Goal: Task Accomplishment & Management: Manage account settings

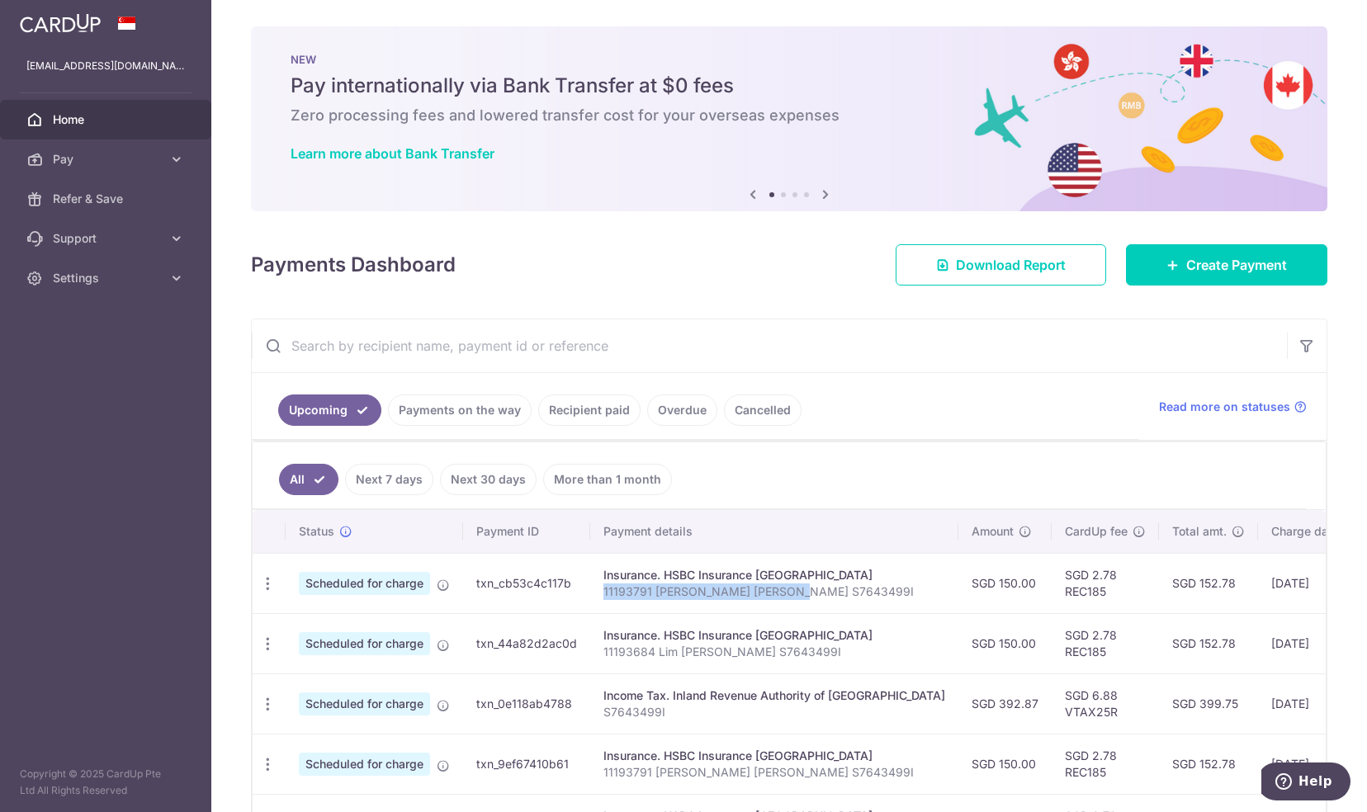
drag, startPoint x: 787, startPoint y: 591, endPoint x: 595, endPoint y: 589, distance: 191.5
click at [595, 589] on td "Insurance. HSBC Insurance [GEOGRAPHIC_DATA] 11193791 Lim [PERSON_NAME] S7643499I" at bounding box center [774, 583] width 368 height 60
drag, startPoint x: 595, startPoint y: 589, endPoint x: 606, endPoint y: 589, distance: 10.7
click at [606, 589] on p "11193791 [PERSON_NAME] [PERSON_NAME] S7643499I" at bounding box center [774, 592] width 342 height 17
click at [656, 589] on p "11193791 [PERSON_NAME] [PERSON_NAME] S7643499I" at bounding box center [774, 592] width 342 height 17
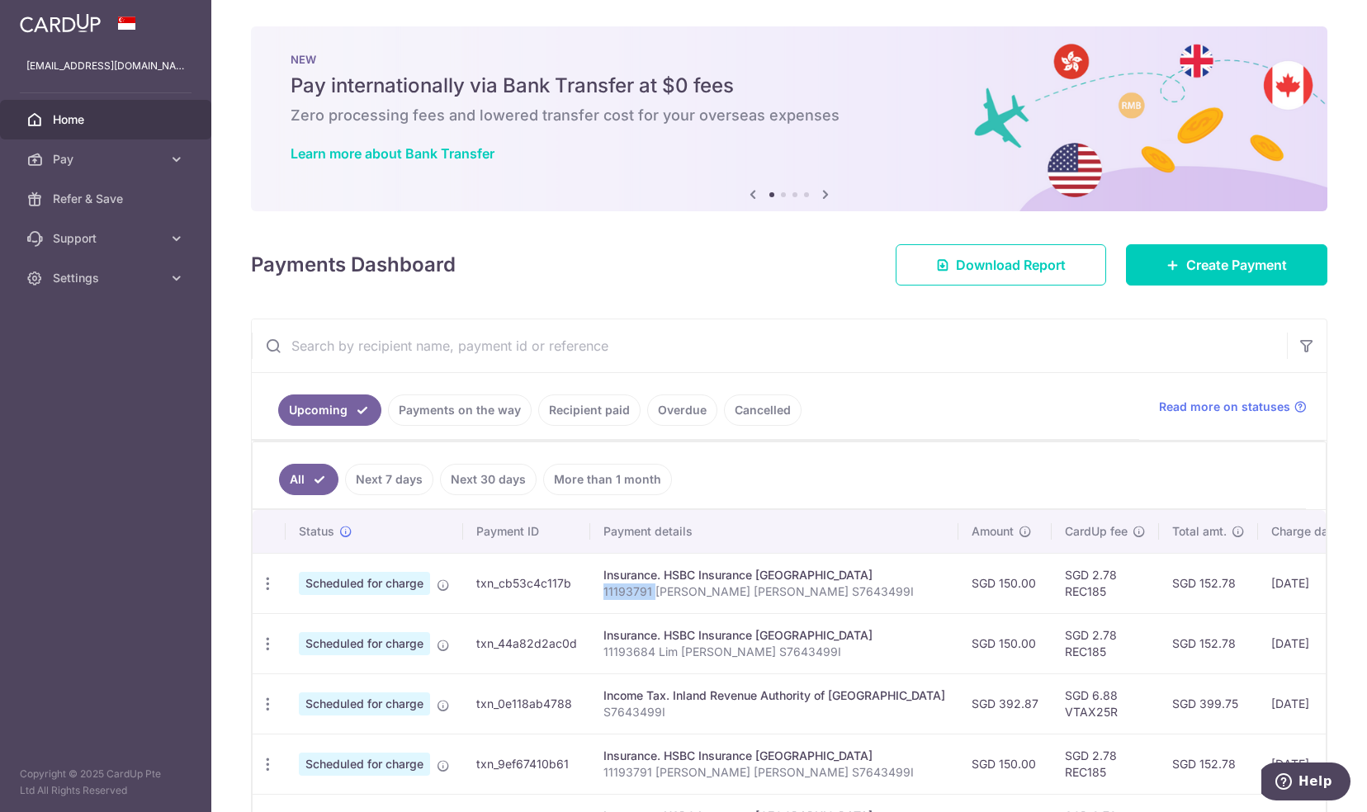
drag, startPoint x: 651, startPoint y: 589, endPoint x: 601, endPoint y: 591, distance: 49.6
click at [603, 591] on p "11193791 [PERSON_NAME] [PERSON_NAME] S7643499I" at bounding box center [774, 592] width 342 height 17
drag, startPoint x: 601, startPoint y: 591, endPoint x: 612, endPoint y: 591, distance: 10.7
copy p "11193791"
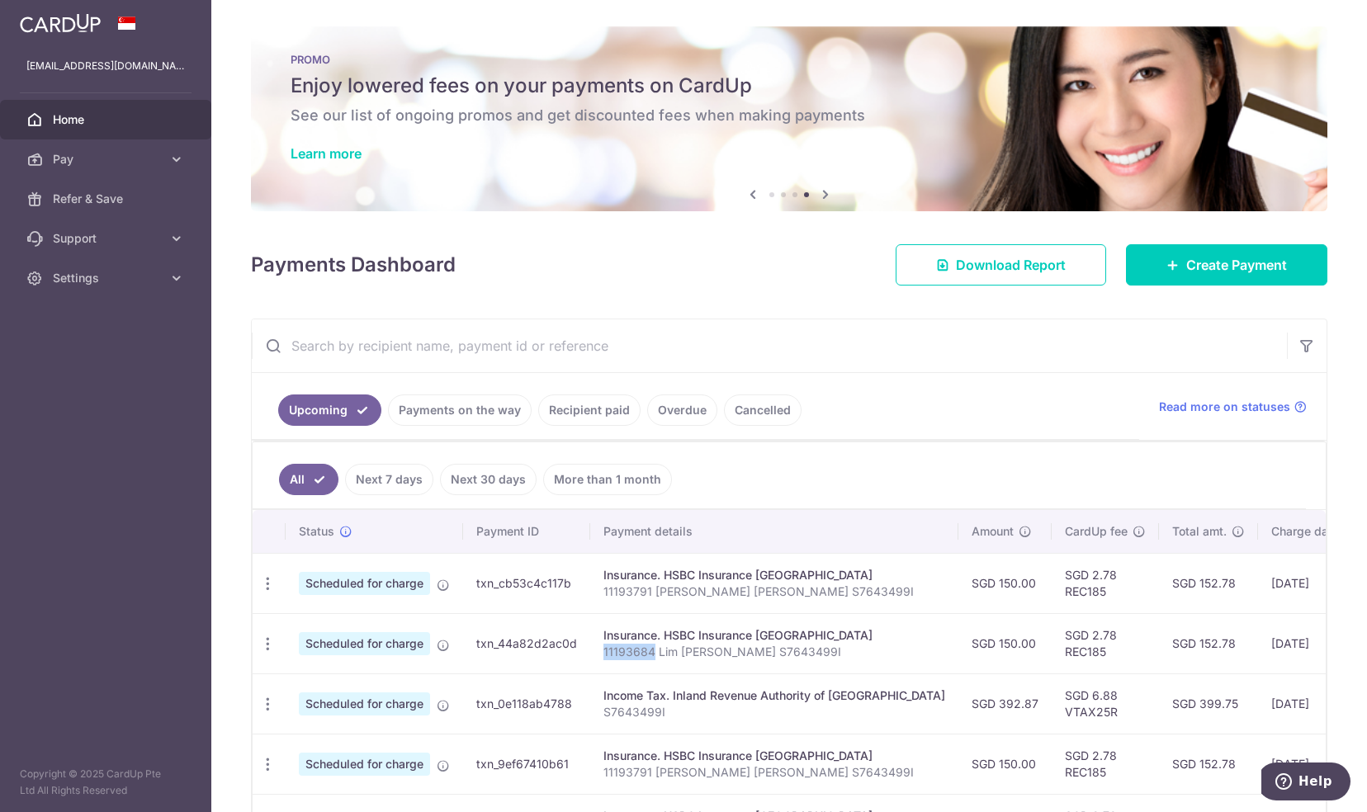
drag, startPoint x: 652, startPoint y: 649, endPoint x: 603, endPoint y: 651, distance: 49.6
click at [603, 651] on p "11193684 Lim [PERSON_NAME] S7643499I" at bounding box center [774, 652] width 342 height 17
drag, startPoint x: 603, startPoint y: 651, endPoint x: 613, endPoint y: 649, distance: 10.0
copy p "11193684"
click at [272, 576] on icon "button" at bounding box center [267, 583] width 17 height 17
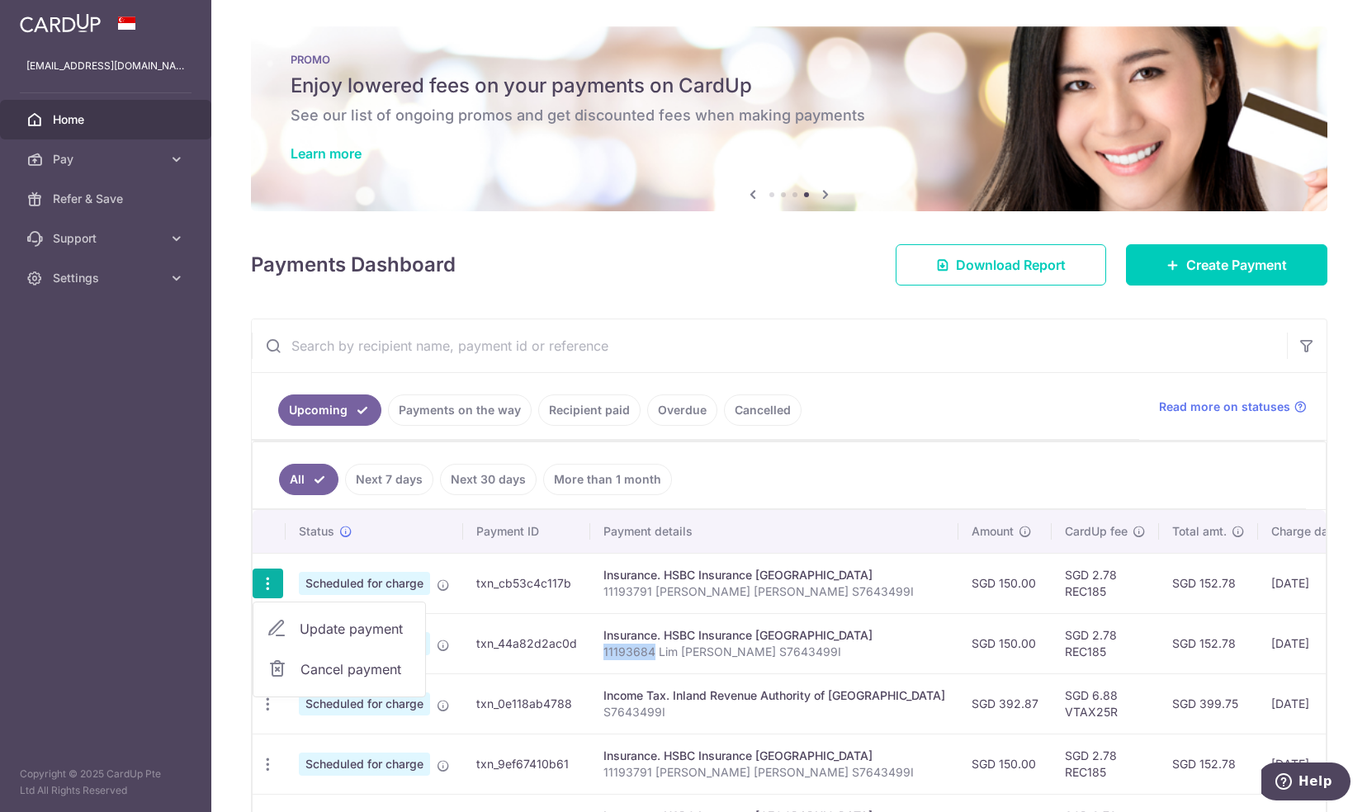
click at [345, 660] on span "Cancel payment" at bounding box center [356, 670] width 111 height 20
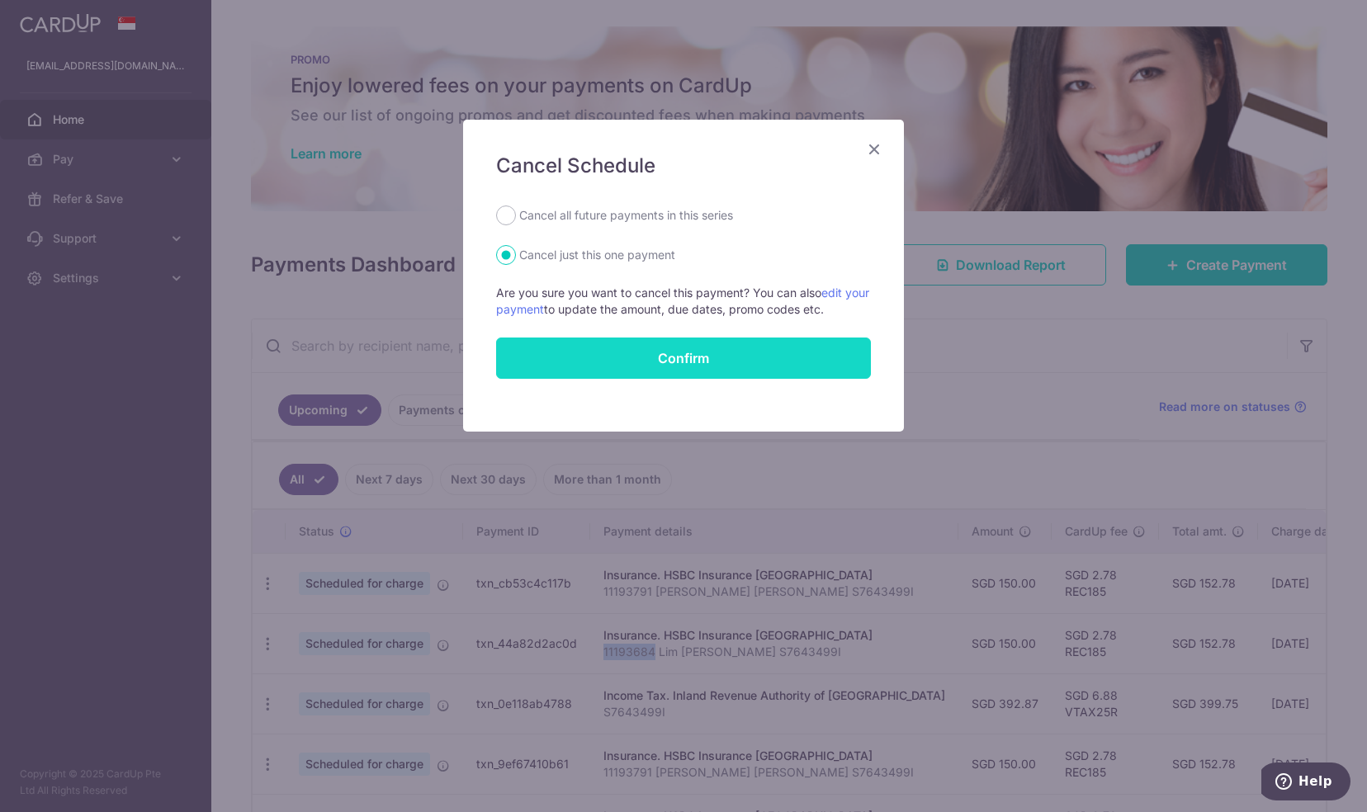
click at [614, 353] on button "Confirm" at bounding box center [683, 358] width 375 height 41
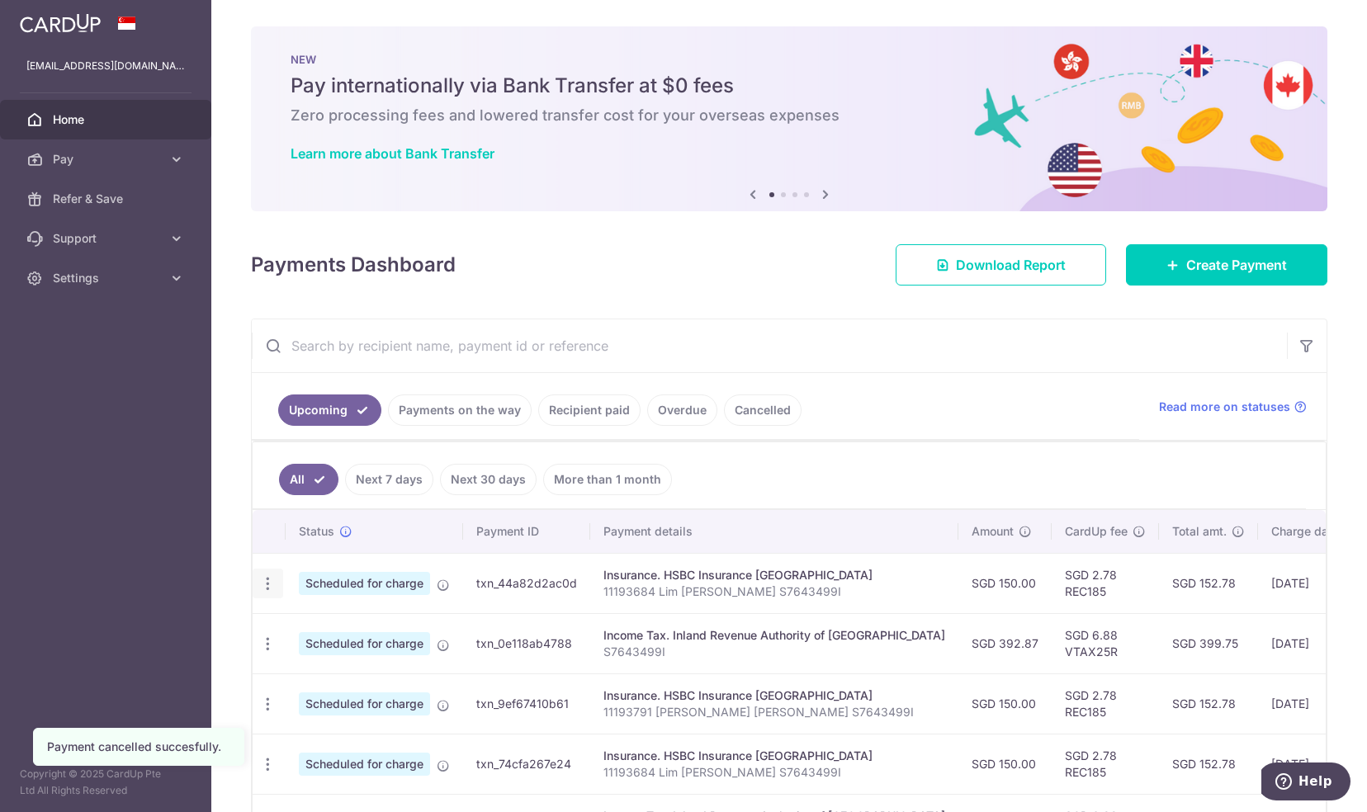
click at [271, 581] on icon "button" at bounding box center [267, 583] width 17 height 17
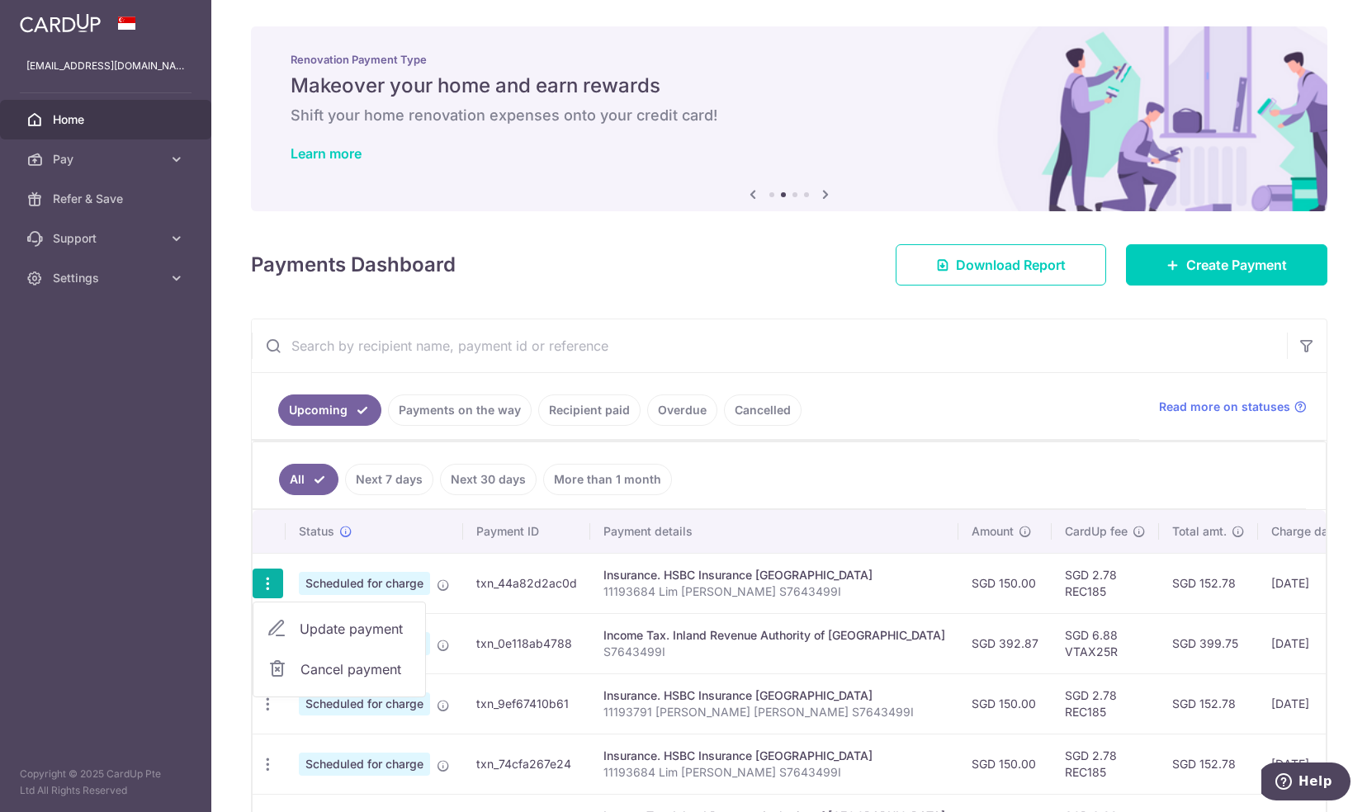
click at [317, 665] on span "Cancel payment" at bounding box center [356, 670] width 111 height 20
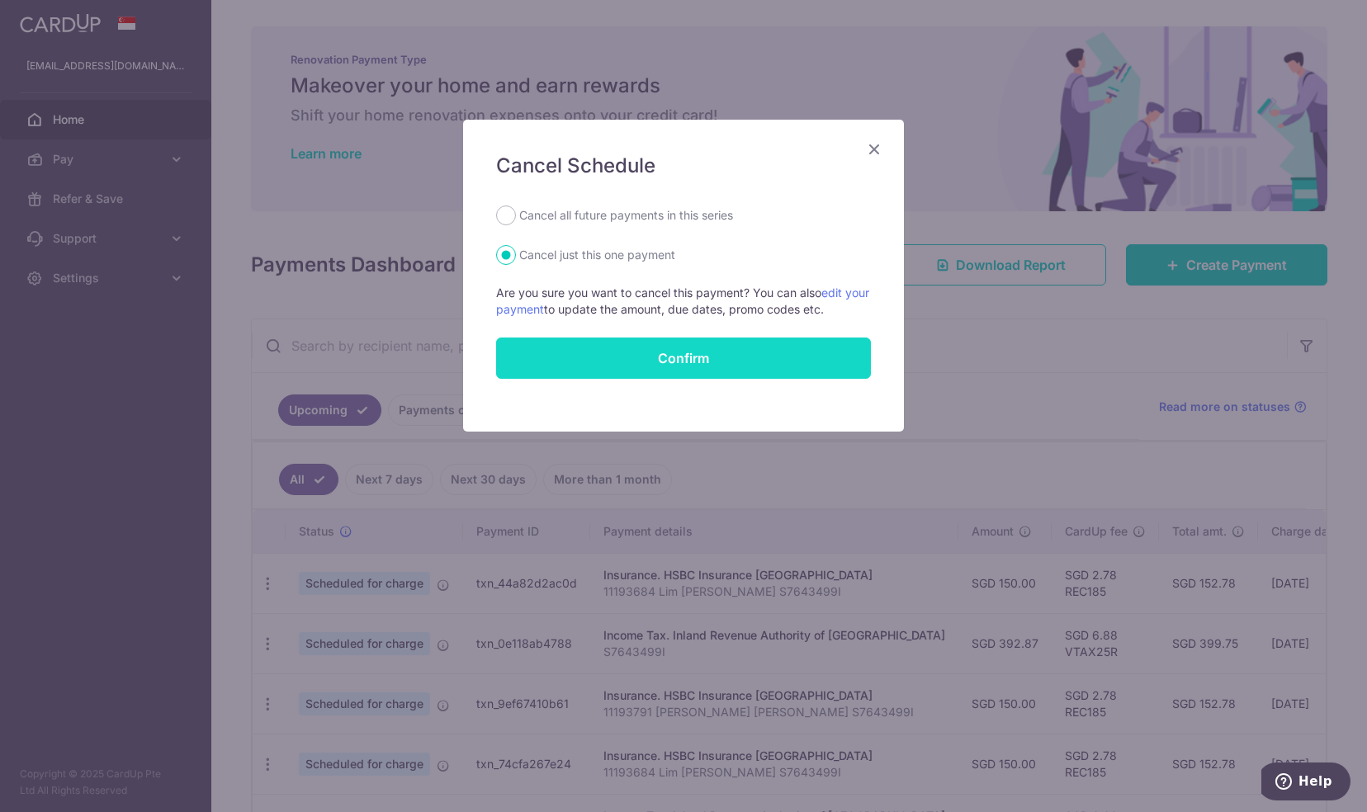
click at [556, 362] on button "Confirm" at bounding box center [683, 358] width 375 height 41
